Goal: Information Seeking & Learning: Learn about a topic

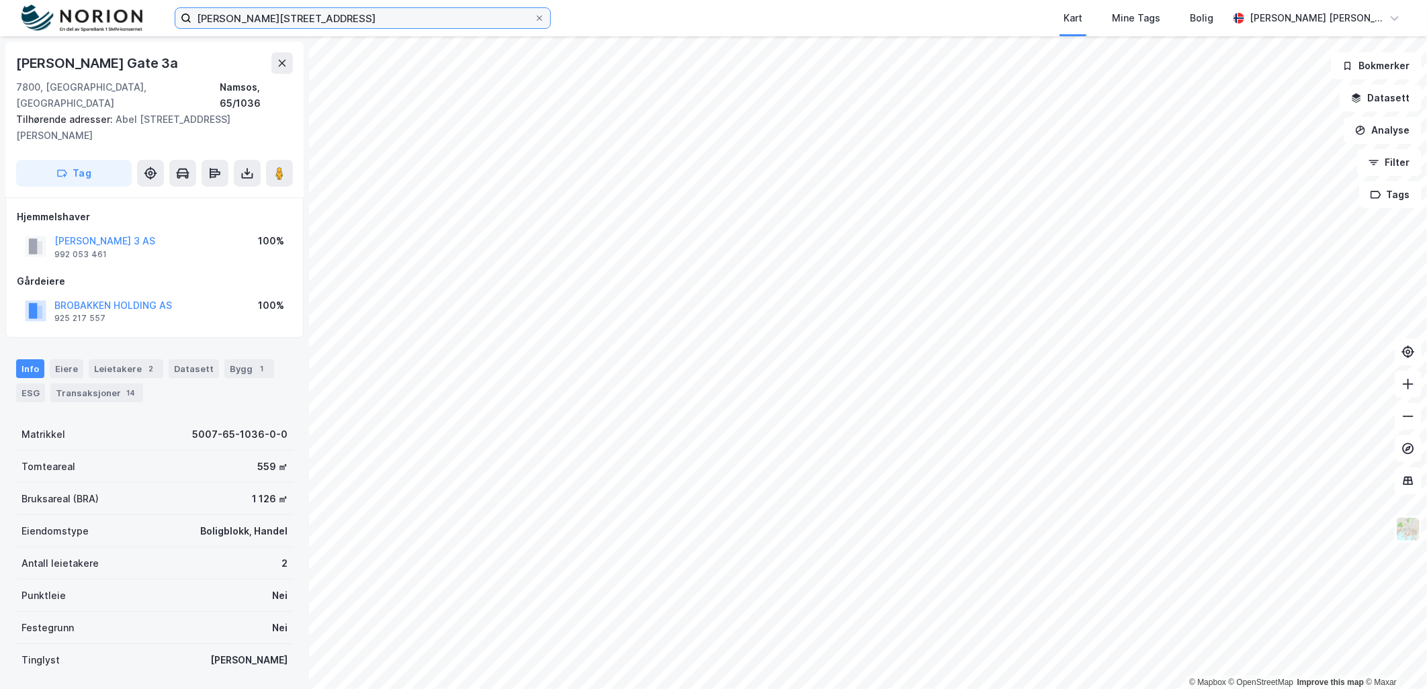
click at [294, 21] on input "abel meyers gate 3" at bounding box center [362, 18] width 343 height 20
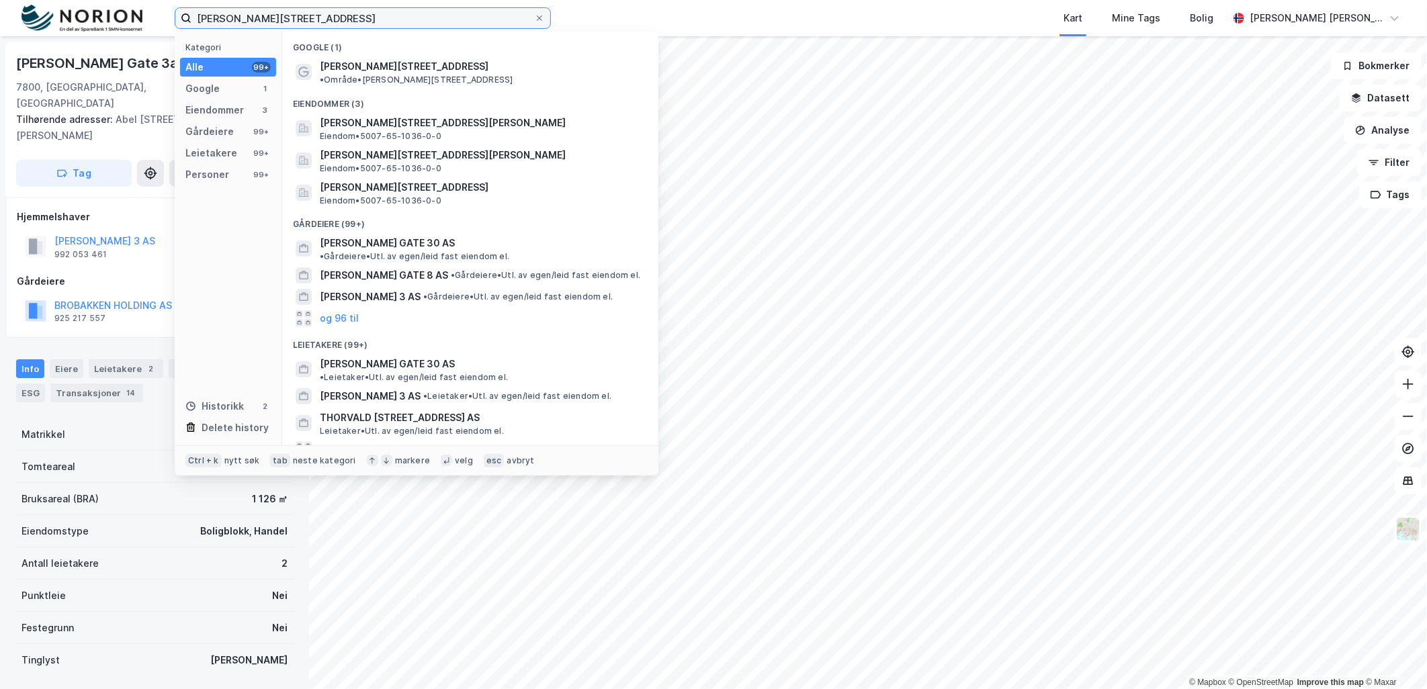
click at [294, 21] on input "abel meyers gate 3" at bounding box center [362, 18] width 343 height 20
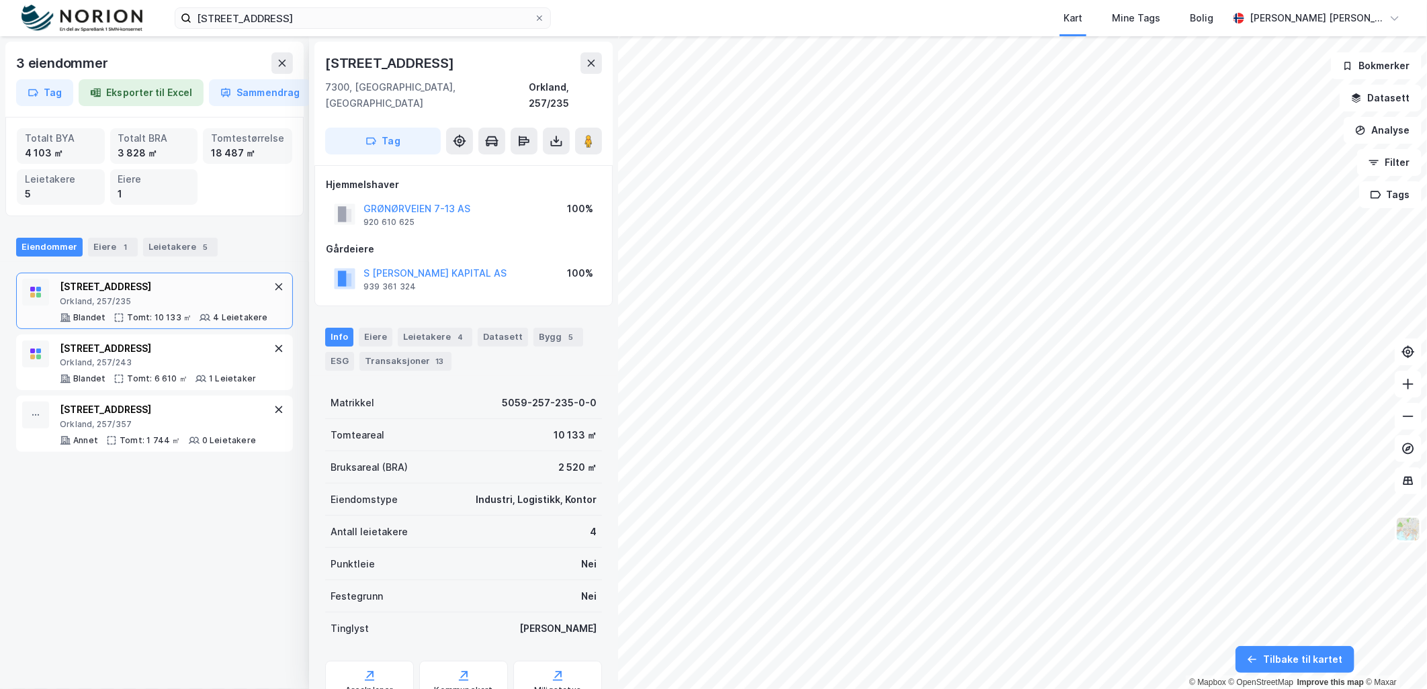
scroll to position [42, 0]
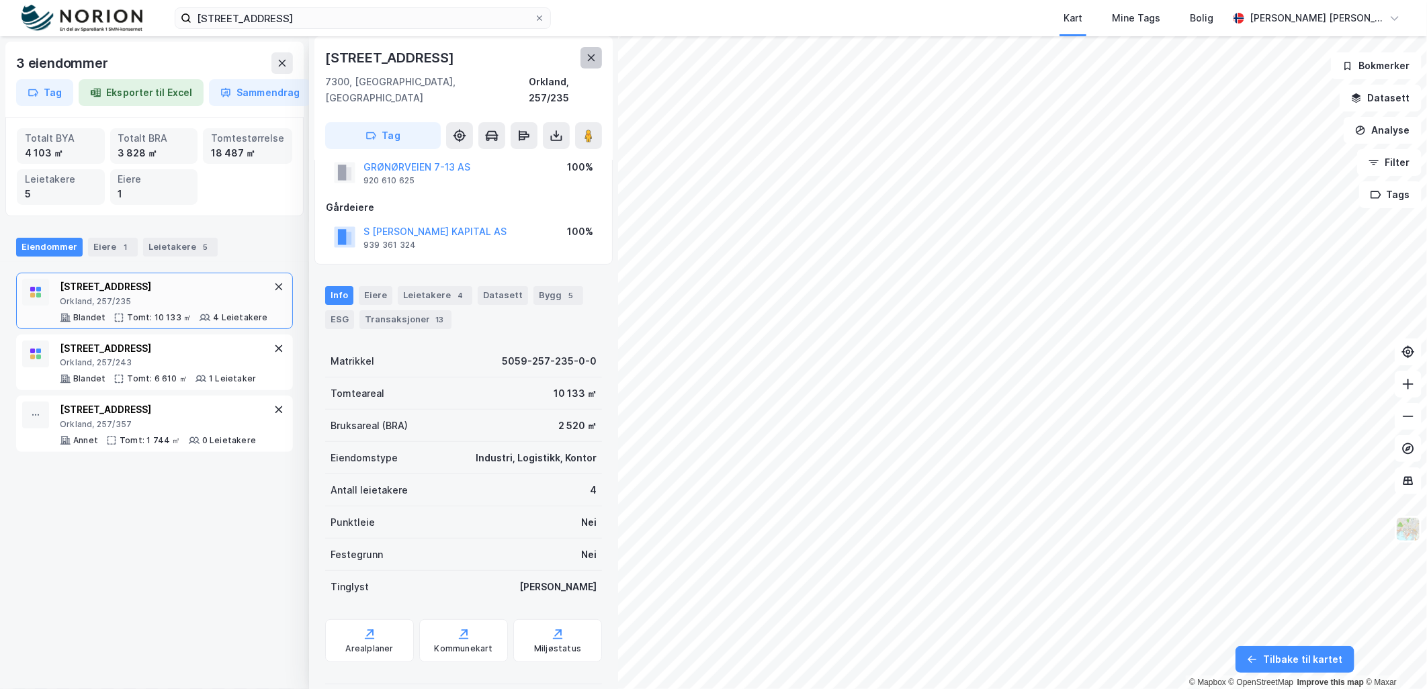
click at [595, 50] on button at bounding box center [590, 57] width 21 height 21
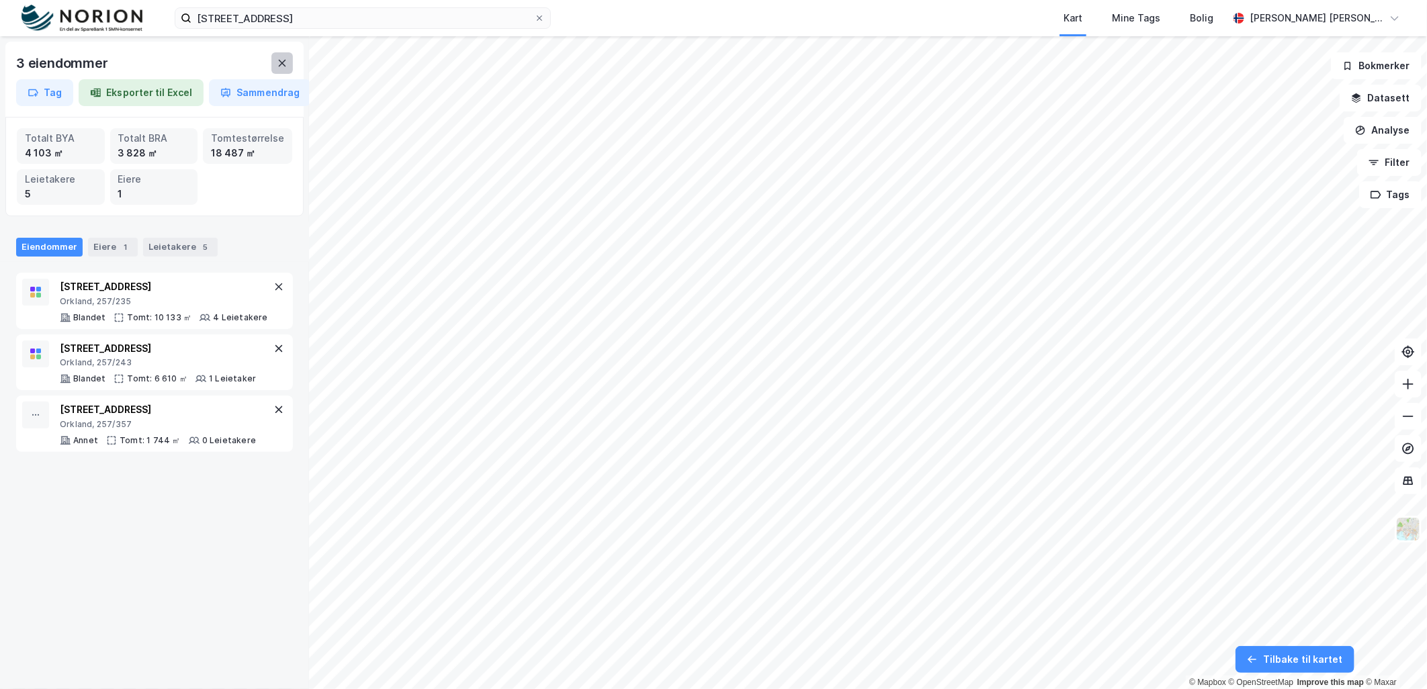
click at [279, 60] on icon at bounding box center [282, 63] width 7 height 7
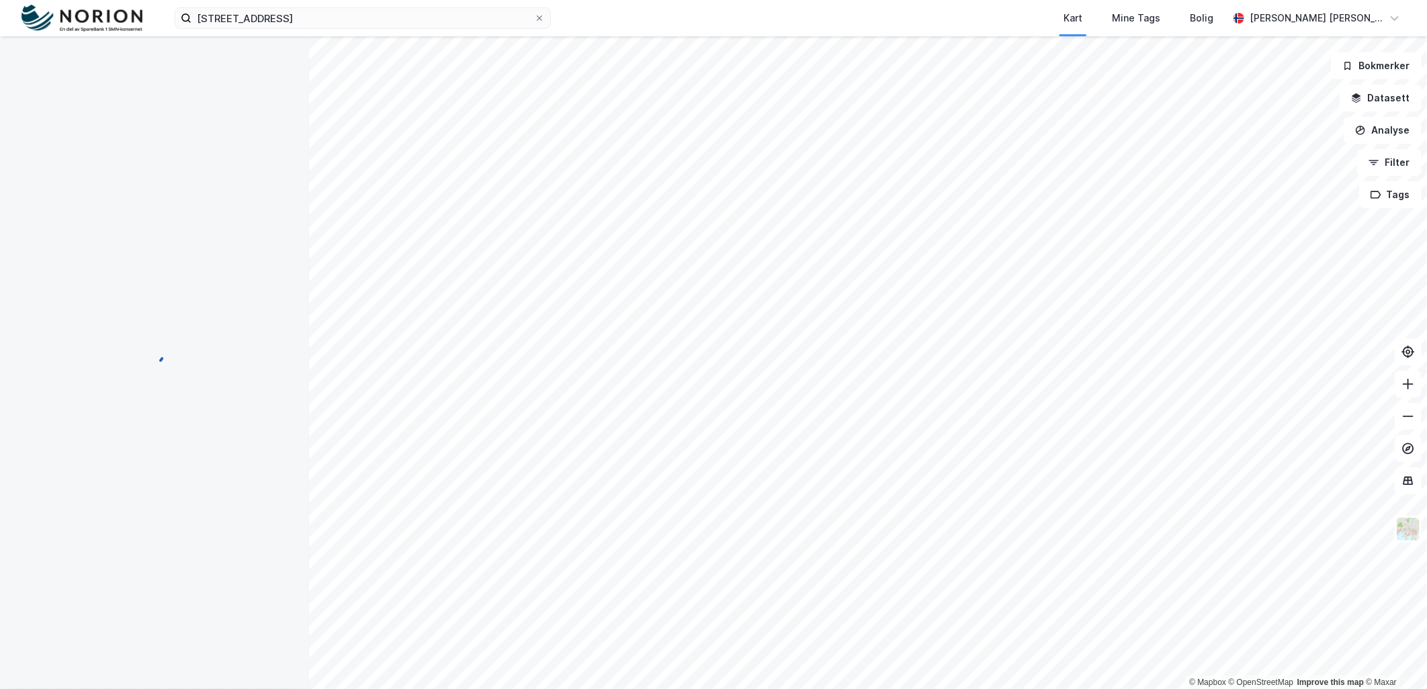
scroll to position [42, 0]
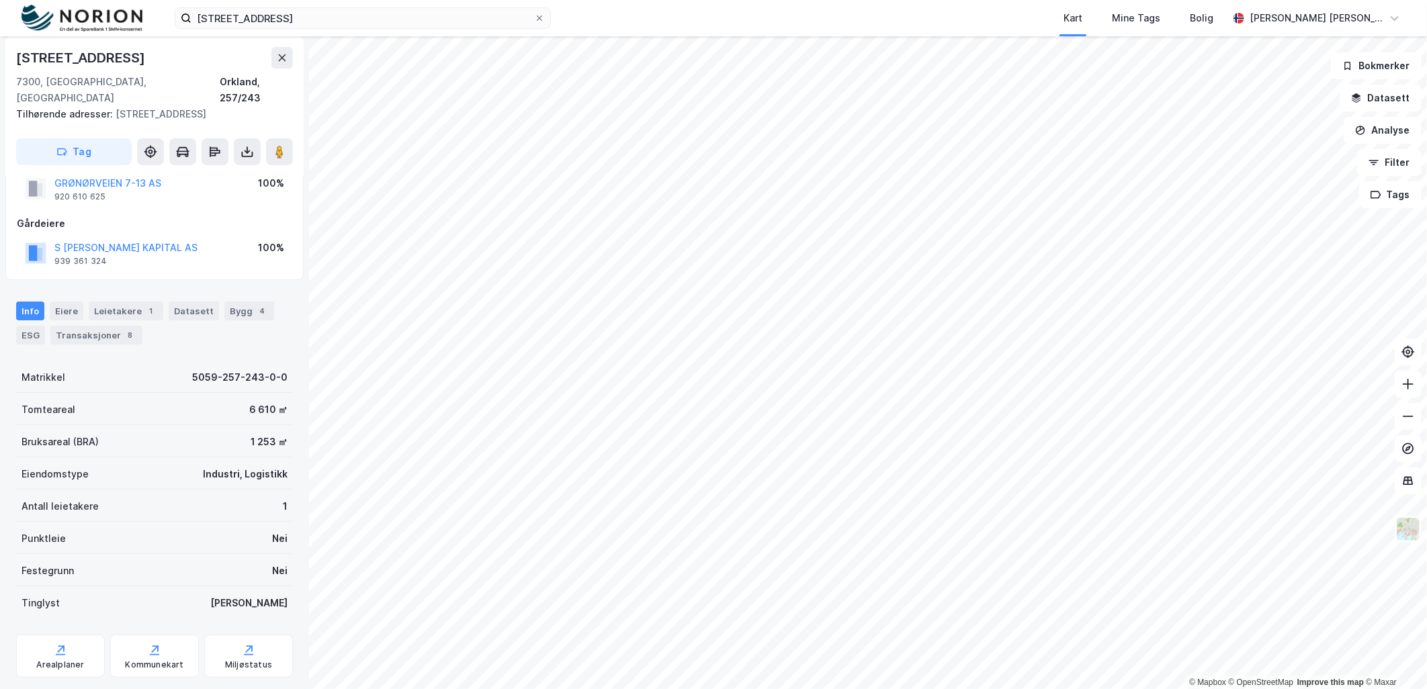
scroll to position [22, 0]
